Goal: Task Accomplishment & Management: Manage account settings

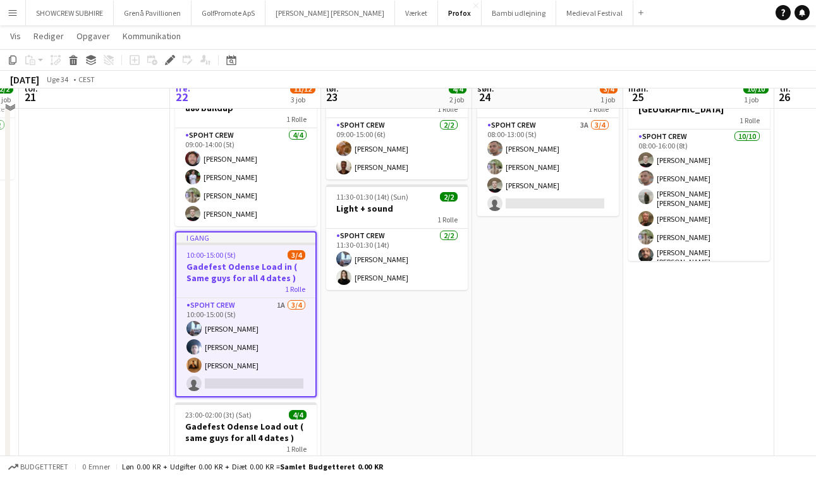
scroll to position [28, 0]
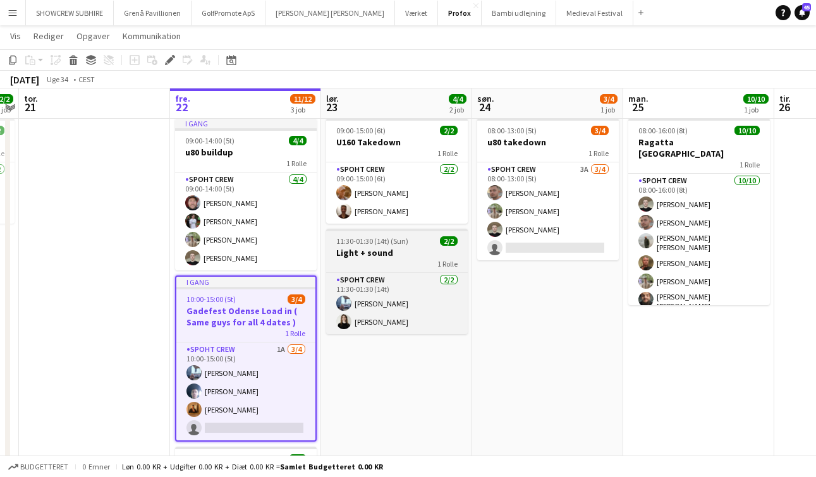
click at [357, 254] on h3 "Light + sound" at bounding box center [397, 252] width 142 height 11
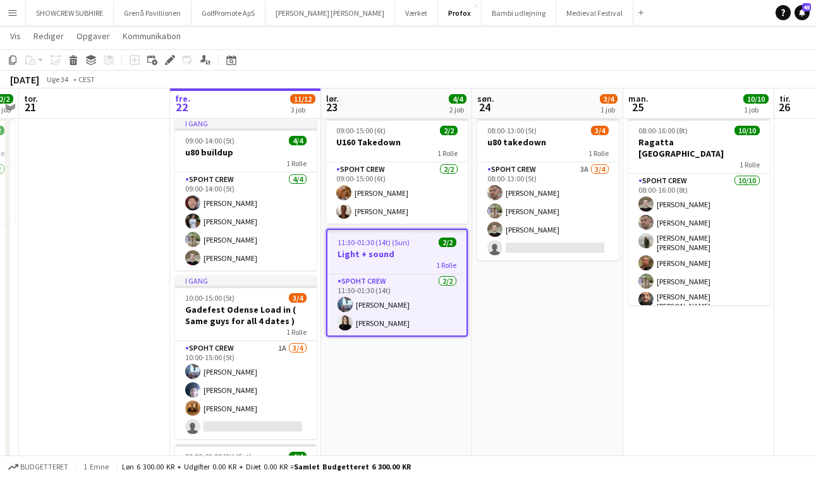
click at [358, 255] on h3 "Light + sound" at bounding box center [397, 254] width 139 height 11
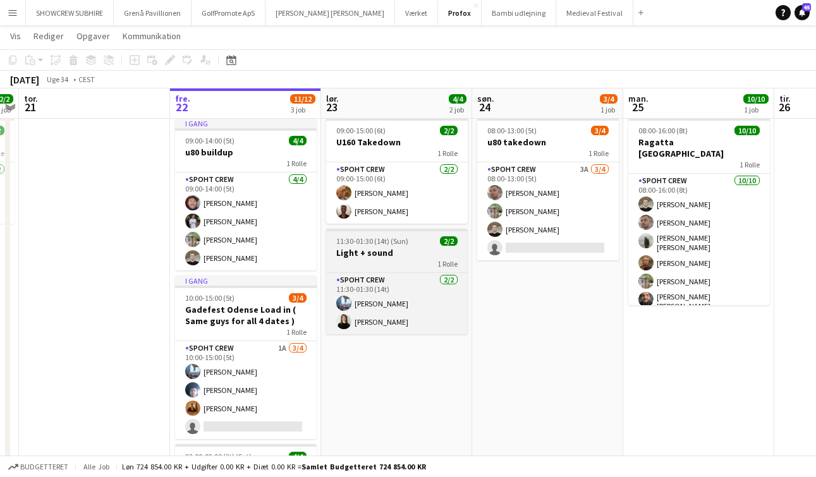
click at [358, 255] on h3 "Light + sound" at bounding box center [397, 252] width 142 height 11
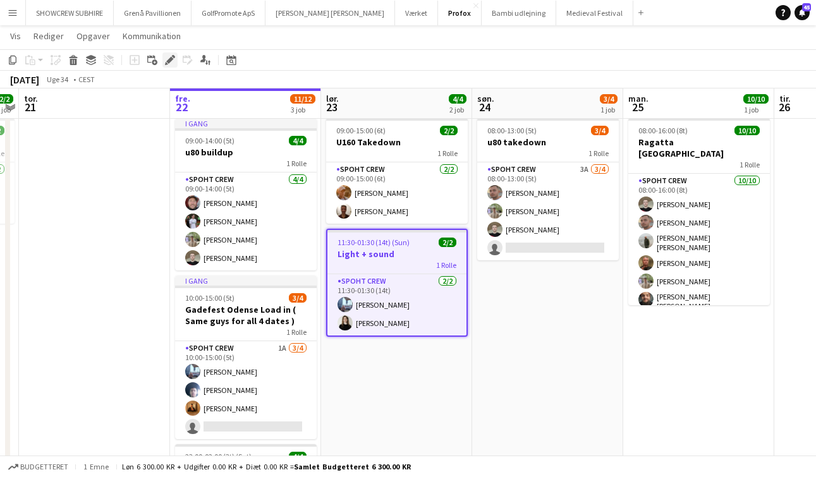
click at [168, 63] on icon at bounding box center [169, 60] width 7 height 7
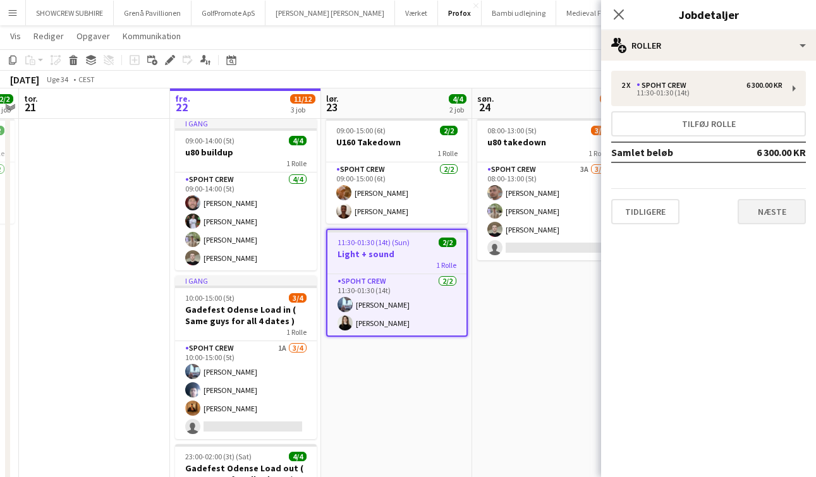
click at [779, 215] on button "Næste" at bounding box center [772, 211] width 68 height 25
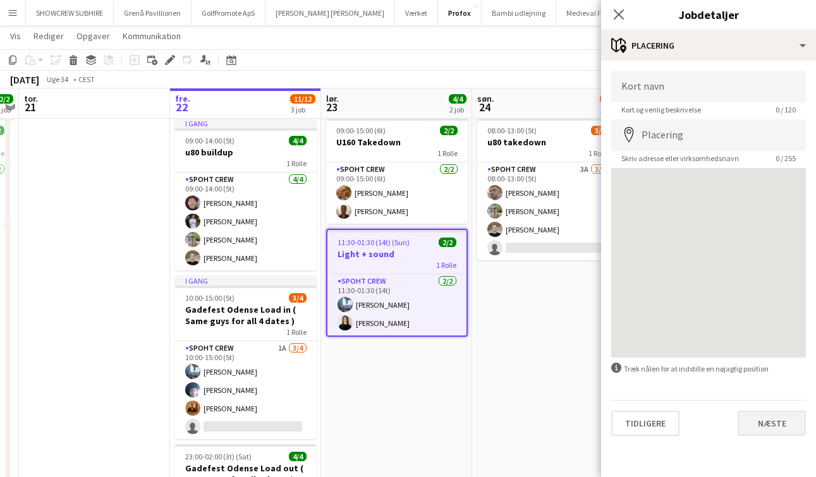
click at [771, 421] on button "Næste" at bounding box center [772, 423] width 68 height 25
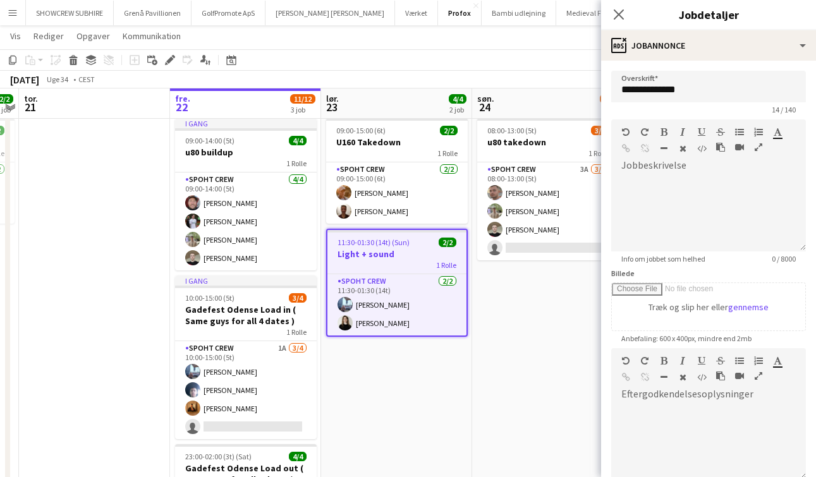
click at [571, 409] on app-date-cell "08:00-13:00 (5t) 3/4 u80 takedown 1 Rolle Spoht Crew 3A 3/4 08:00-13:00 (5t) To…" at bounding box center [547, 369] width 151 height 513
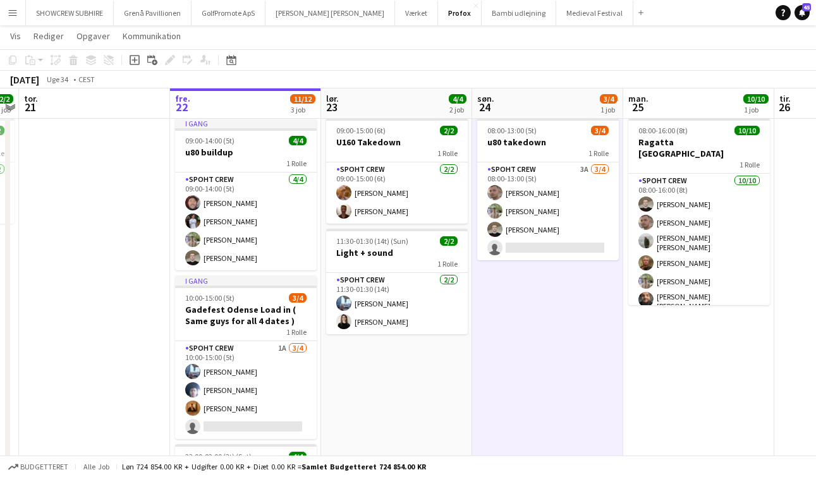
click at [12, 11] on app-icon "Menu" at bounding box center [13, 13] width 10 height 10
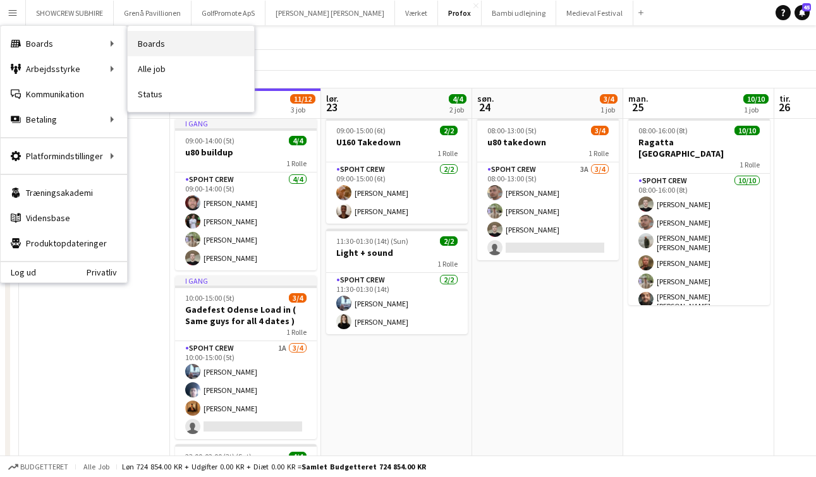
click at [152, 44] on link "Boards" at bounding box center [191, 43] width 126 height 25
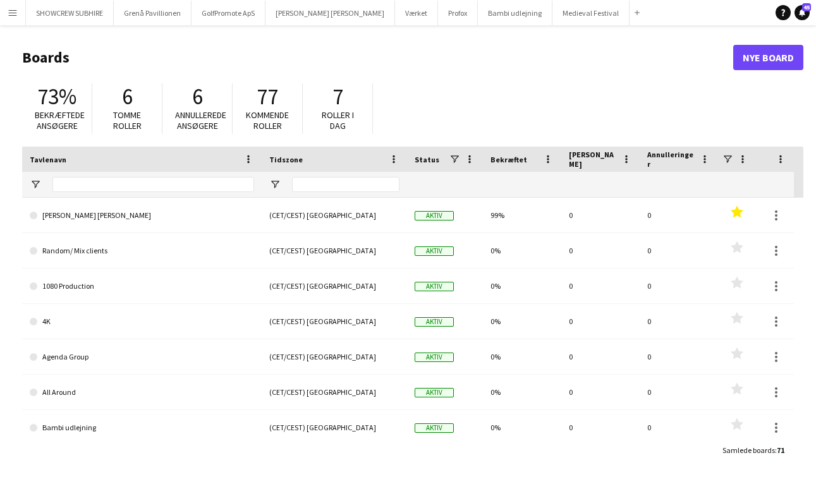
click at [9, 15] on app-icon "Menu" at bounding box center [13, 13] width 10 height 10
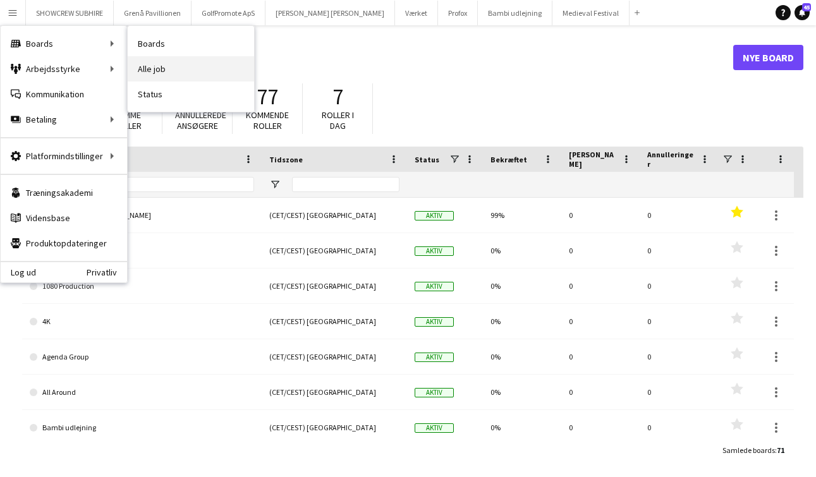
click at [168, 75] on link "Alle job" at bounding box center [191, 68] width 126 height 25
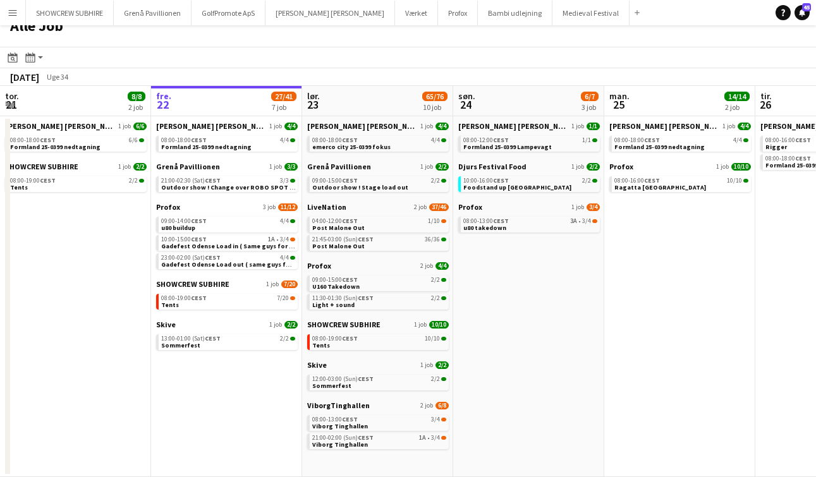
scroll to position [15, 0]
click at [386, 421] on div "08:00-13:00 CEST 3/4" at bounding box center [379, 420] width 134 height 6
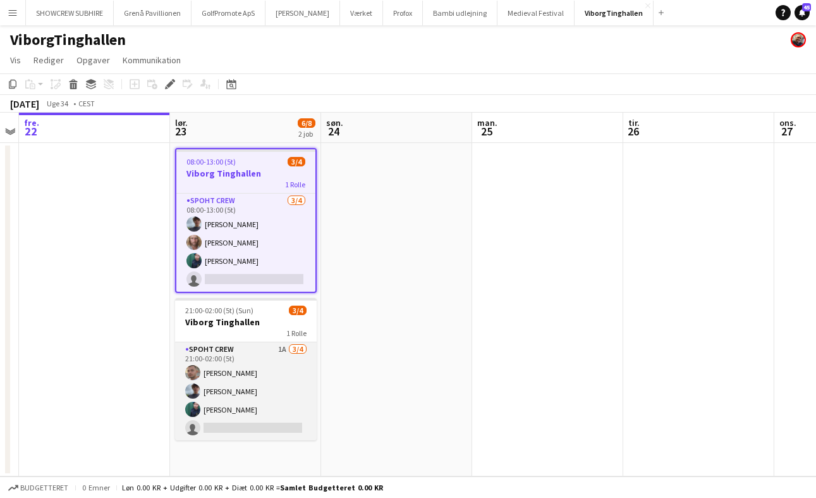
click at [273, 349] on app-card-role "Spoht Crew 1A 3/4 21:00-02:00 (5t) Tomas Ambarcumianas Jacob Christensen Lasse …" at bounding box center [246, 391] width 142 height 98
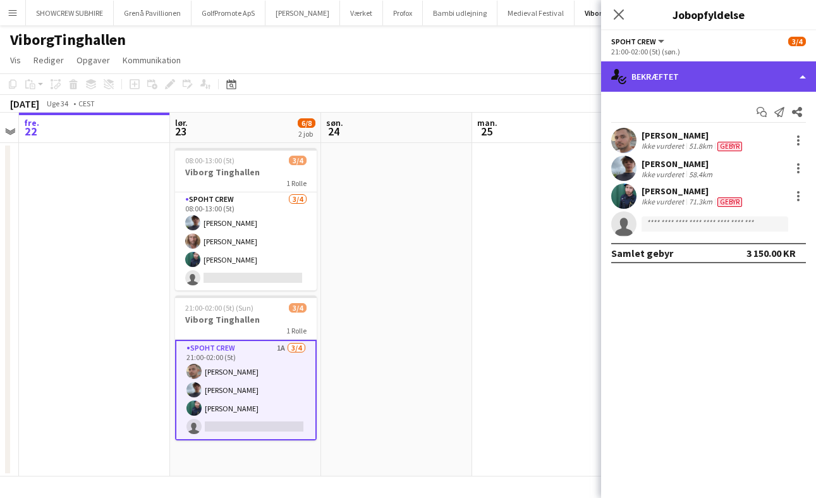
click at [800, 78] on div "single-neutral-actions-check-2 Bekræftet" at bounding box center [708, 76] width 215 height 30
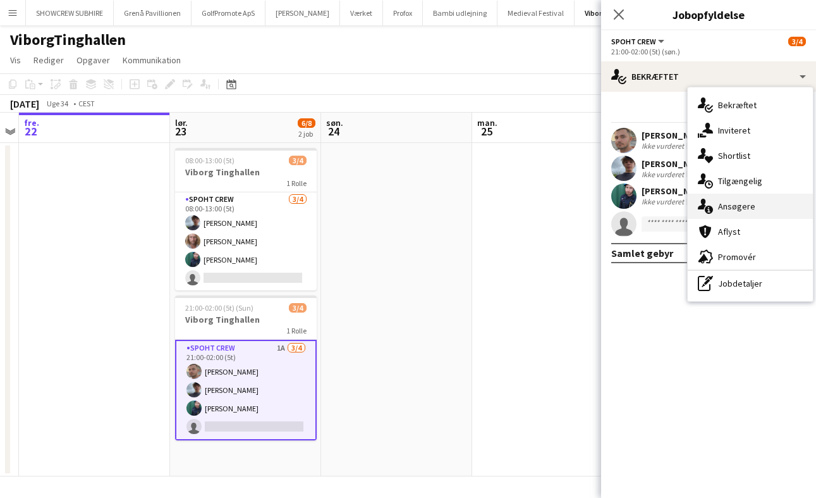
click at [749, 211] on div "single-neutral-actions-information Ansøgere" at bounding box center [750, 205] width 125 height 25
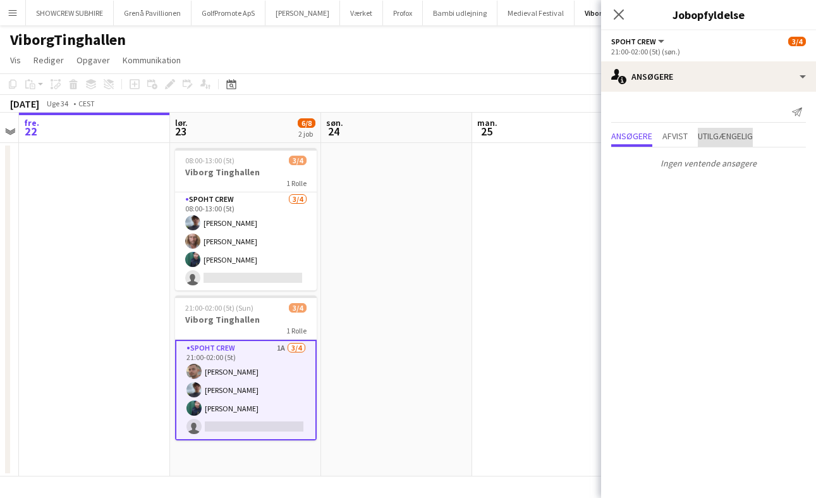
click at [716, 140] on span "Utilgængelig" at bounding box center [725, 136] width 55 height 9
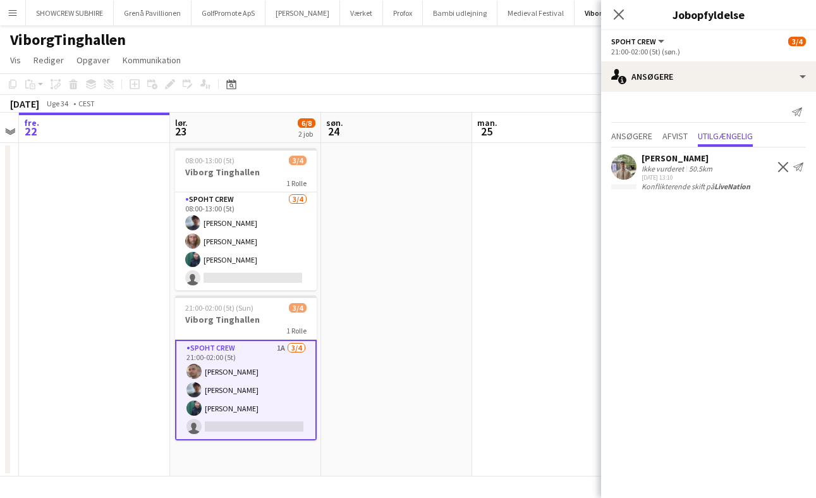
click at [479, 300] on app-date-cell at bounding box center [547, 309] width 151 height 333
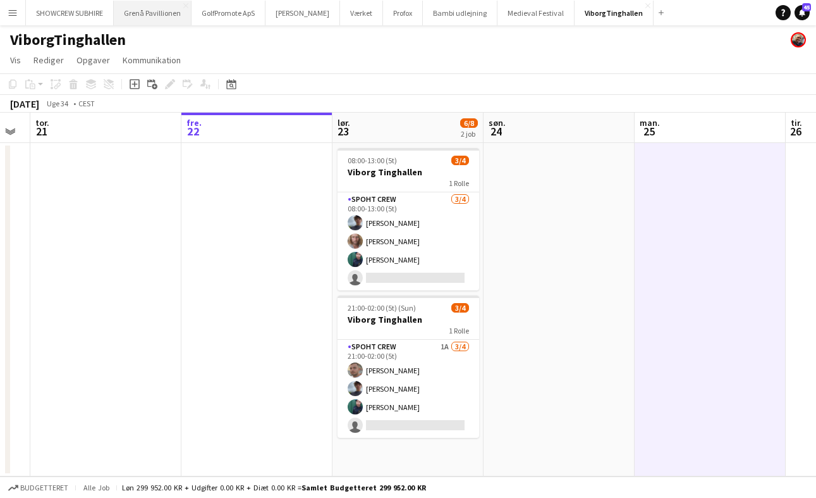
click at [157, 11] on button "Grenå Pavillionen Luk" at bounding box center [153, 13] width 78 height 25
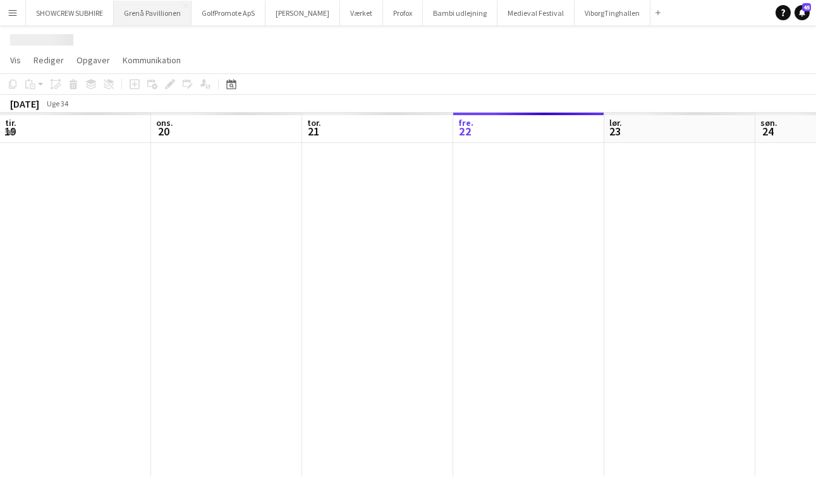
scroll to position [0, 302]
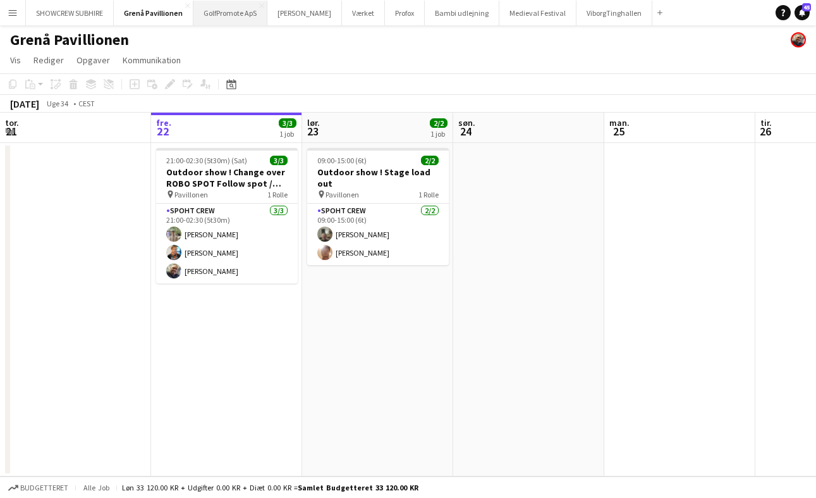
click at [229, 16] on button "GolfPromote ApS Luk" at bounding box center [230, 13] width 74 height 25
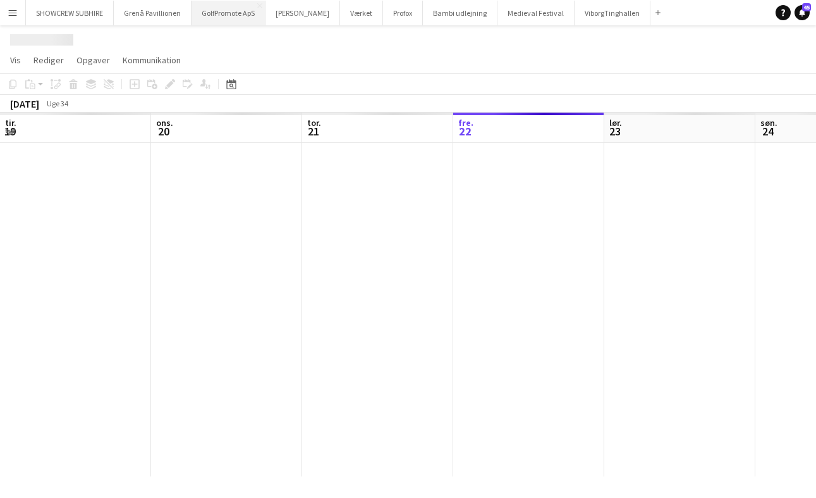
scroll to position [0, 302]
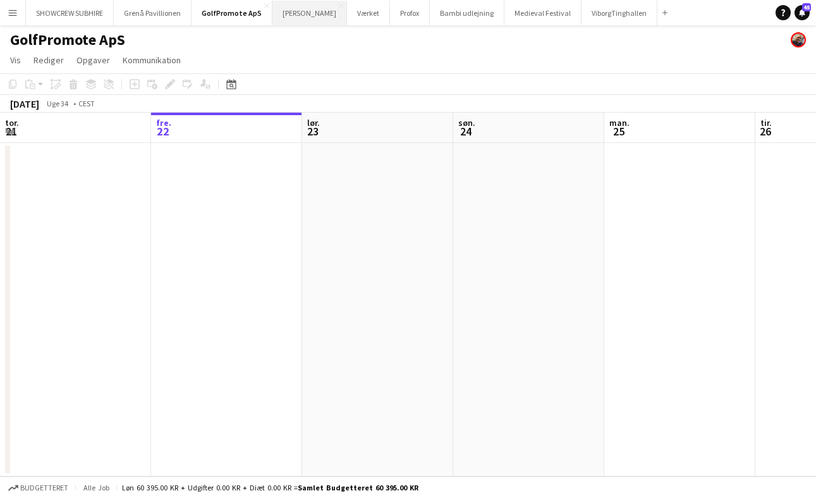
click at [297, 13] on button "Danny Black Luna Luk" at bounding box center [310, 13] width 75 height 25
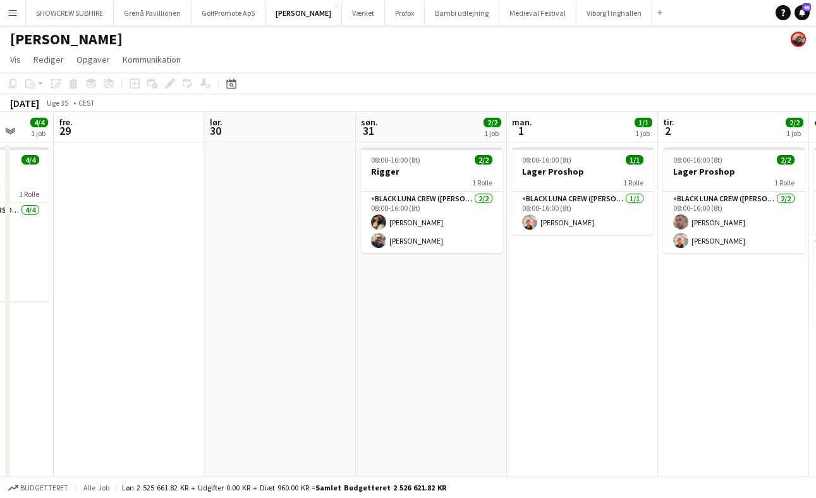
scroll to position [0, 399]
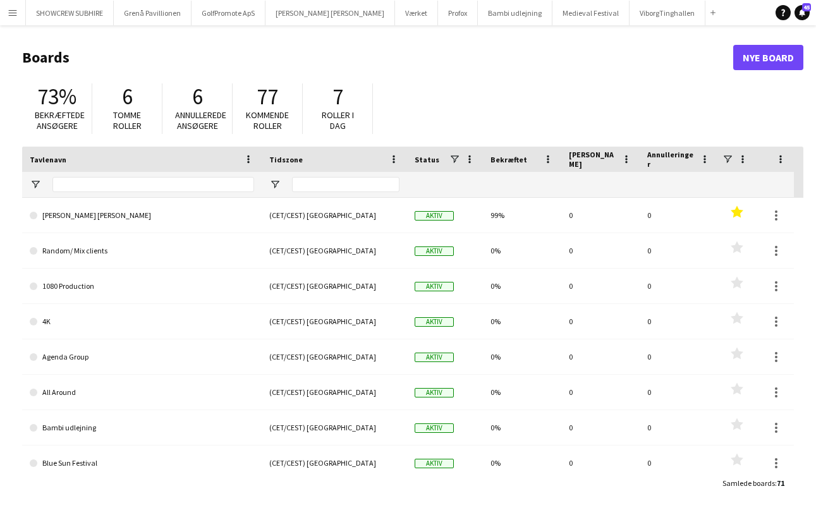
click at [14, 15] on app-icon "Menu" at bounding box center [13, 13] width 10 height 10
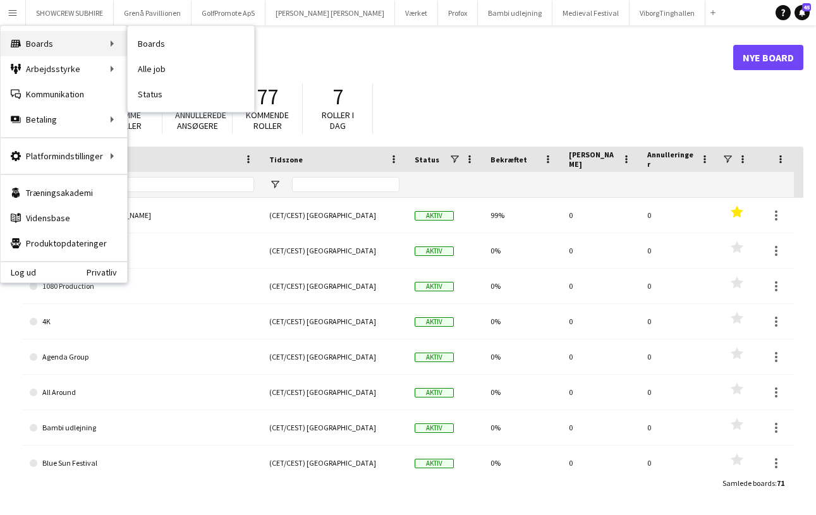
click at [54, 42] on div "Boards Boards" at bounding box center [64, 43] width 126 height 25
click at [118, 43] on div "Boards Boards" at bounding box center [64, 43] width 126 height 25
click at [157, 73] on link "Alle job" at bounding box center [191, 68] width 126 height 25
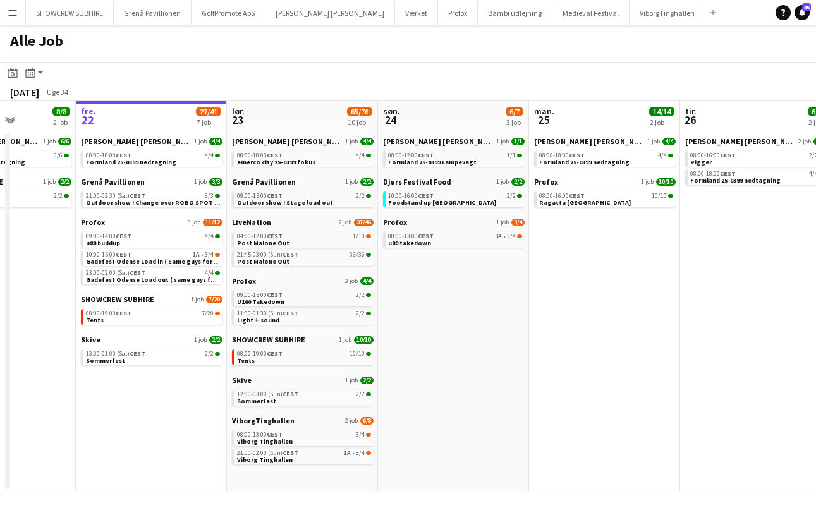
scroll to position [0, 391]
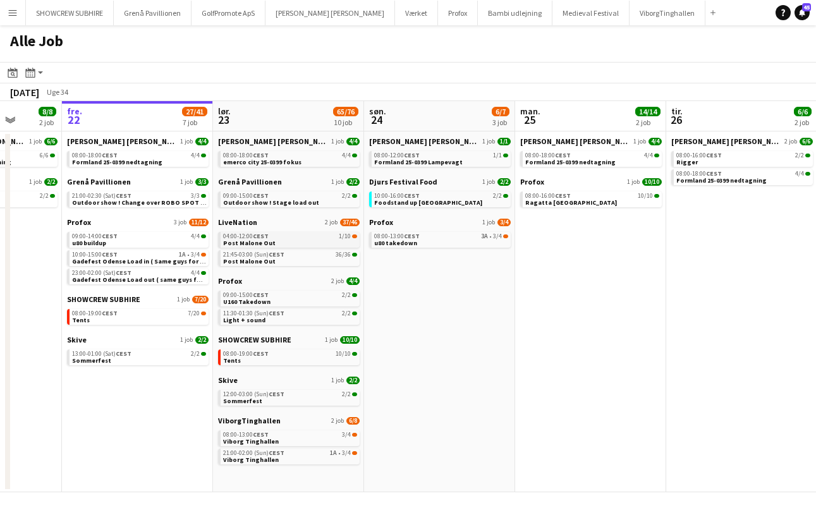
click at [299, 238] on div "04:00-12:00 CEST 1/10" at bounding box center [290, 236] width 134 height 6
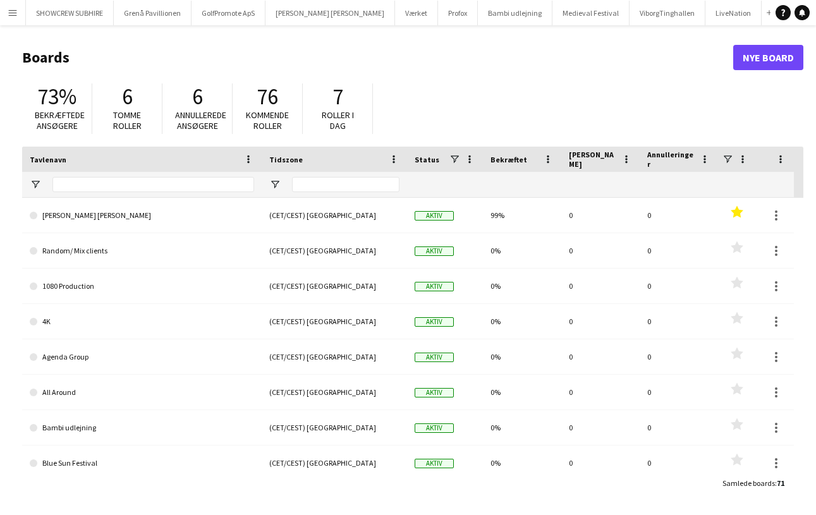
click at [13, 11] on app-icon "Menu" at bounding box center [13, 13] width 10 height 10
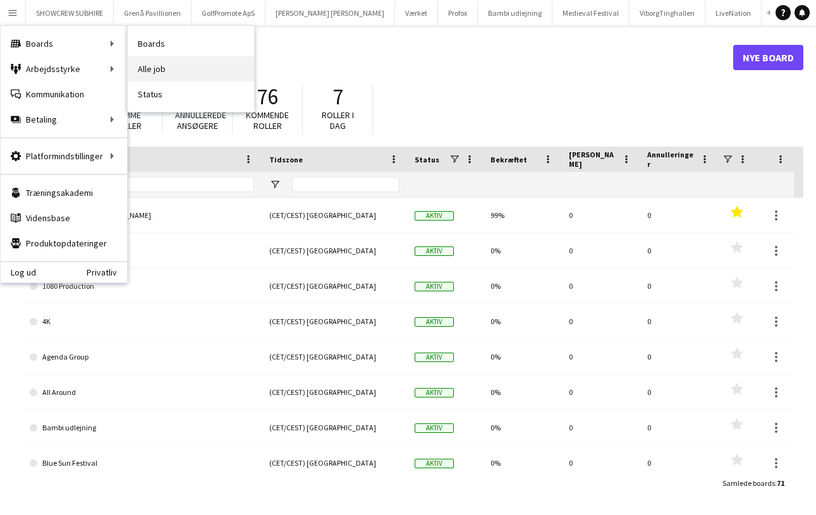
click at [187, 71] on link "Alle job" at bounding box center [191, 68] width 126 height 25
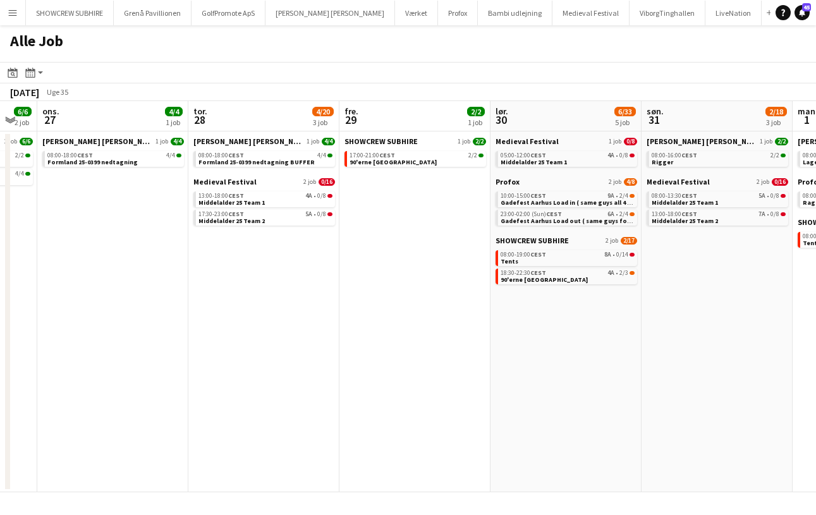
scroll to position [0, 415]
click at [591, 271] on div "18:30-22:30 CEST 4A • 2/3" at bounding box center [568, 273] width 134 height 6
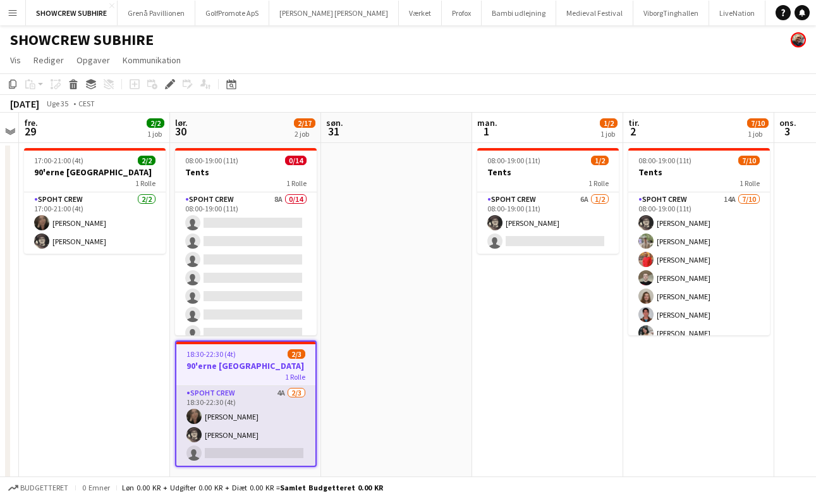
click at [255, 393] on app-card-role "Spoht Crew 4A [DATE] 18:30-22:30 (4t) [PERSON_NAME] [PERSON_NAME] [PERSON_NAME]…" at bounding box center [245, 426] width 139 height 80
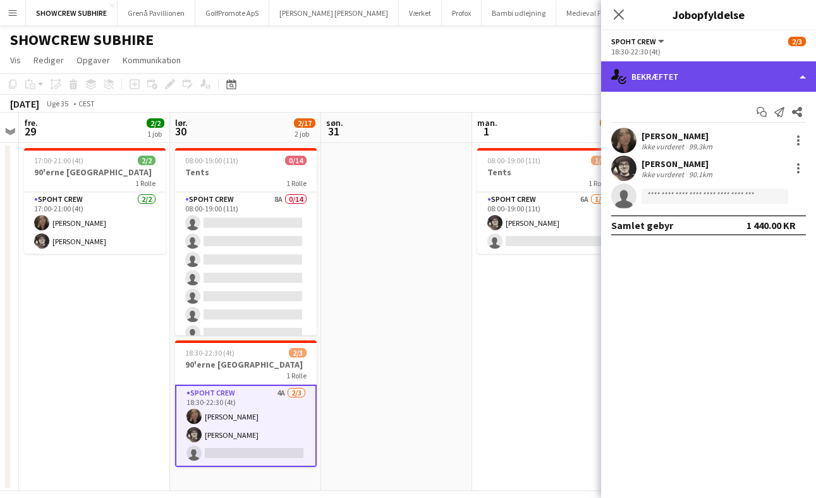
click at [795, 77] on div "single-neutral-actions-check-2 Bekræftet" at bounding box center [708, 76] width 215 height 30
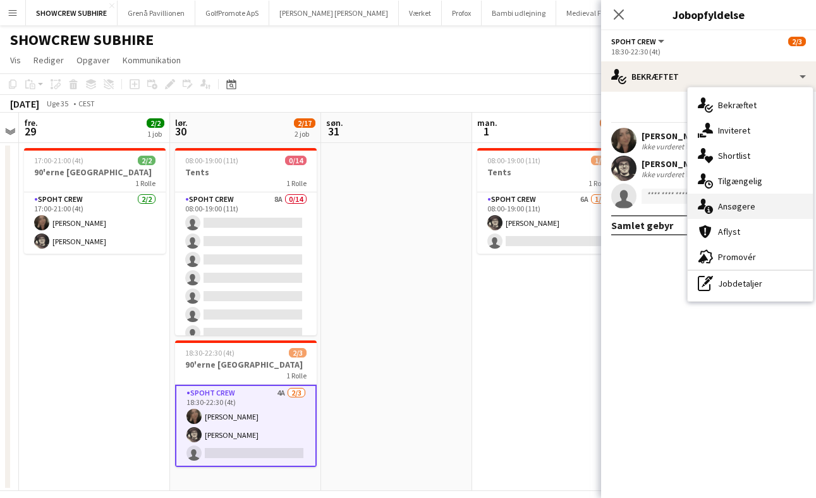
click at [778, 214] on div "single-neutral-actions-information Ansøgere" at bounding box center [750, 205] width 125 height 25
